Goal: Navigation & Orientation: Find specific page/section

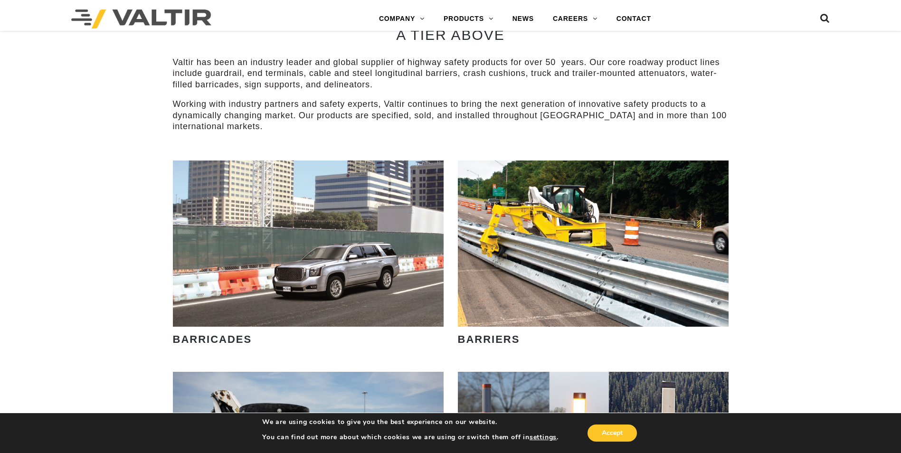
scroll to position [380, 0]
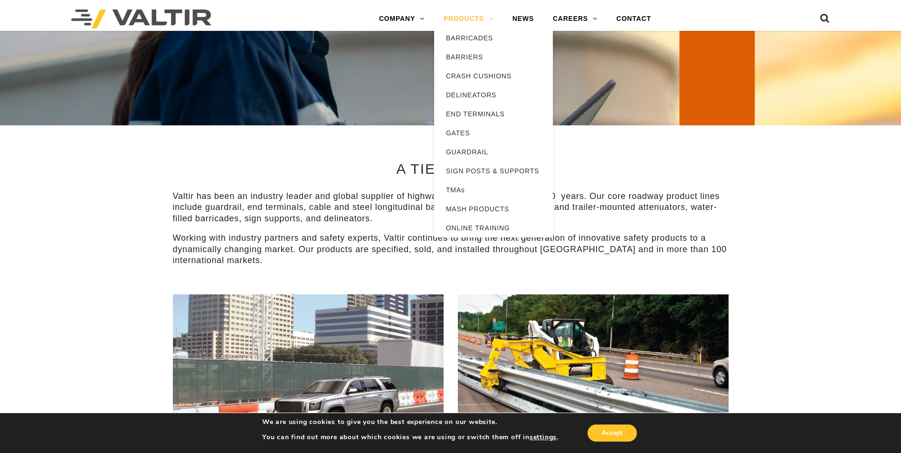
click at [470, 19] on link "PRODUCTS" at bounding box center [468, 18] width 69 height 19
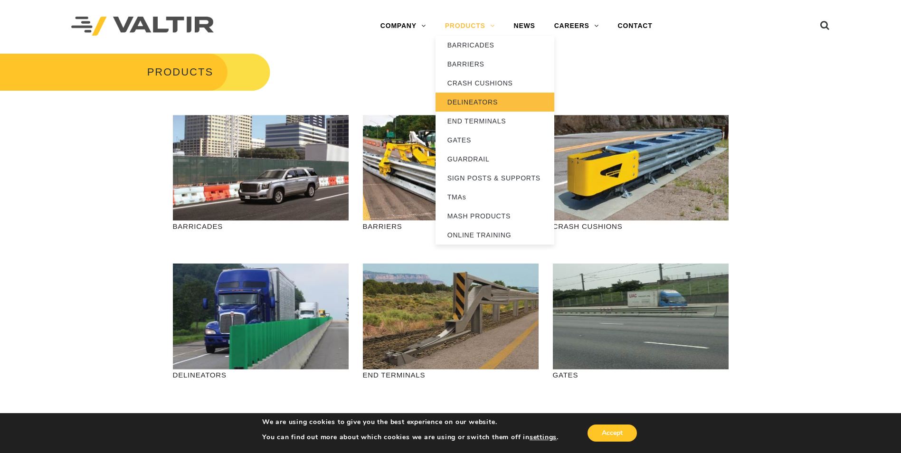
click at [462, 98] on link "DELINEATORS" at bounding box center [494, 102] width 119 height 19
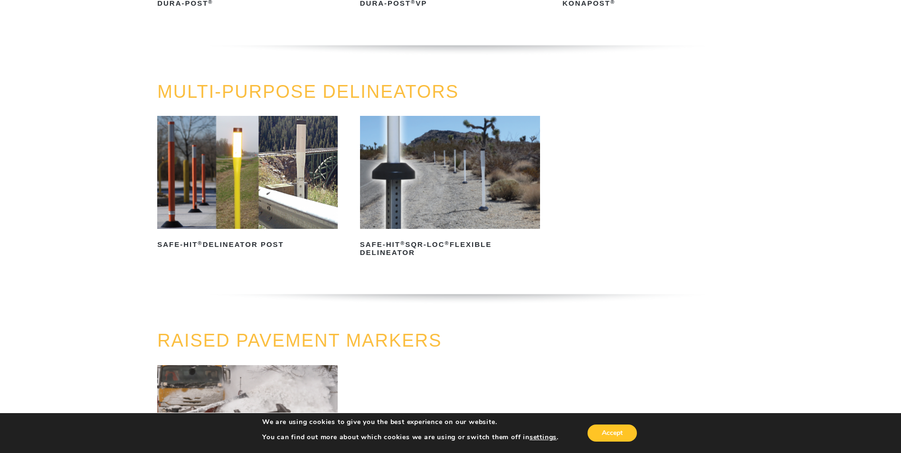
scroll to position [142, 0]
